Goal: Task Accomplishment & Management: Use online tool/utility

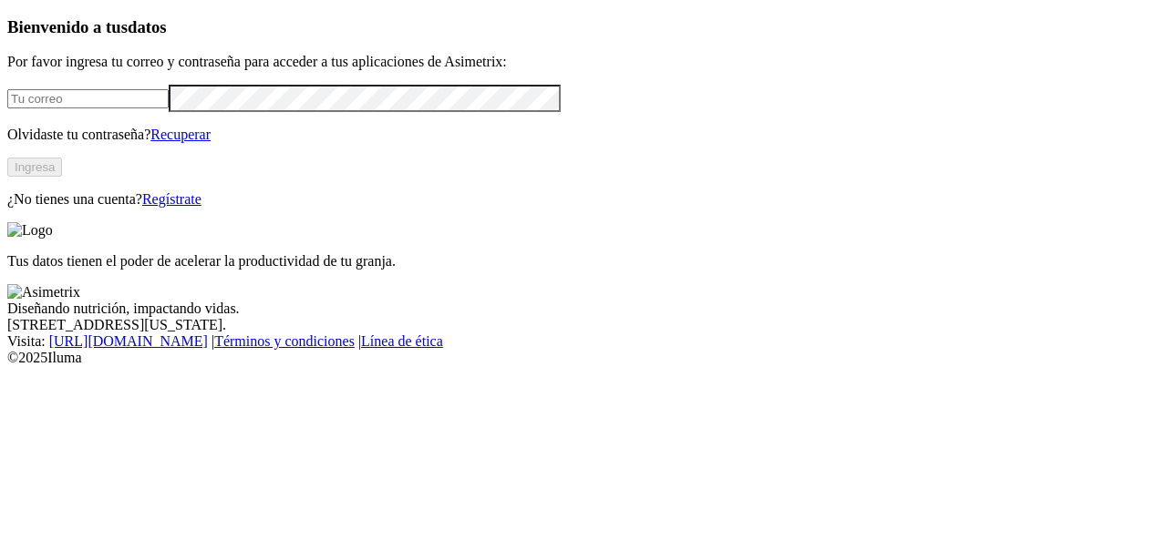
type input "gerson.alarcon@opav.co"
click at [62, 177] on button "Ingresa" at bounding box center [34, 167] width 55 height 19
